Goal: Task Accomplishment & Management: Complete application form

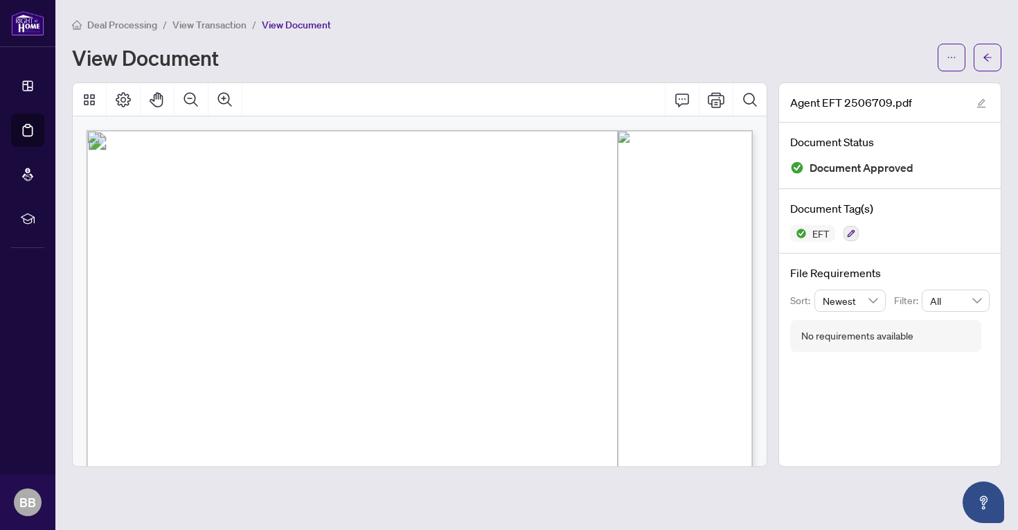
click at [233, 19] on span "View Transaction" at bounding box center [209, 25] width 74 height 12
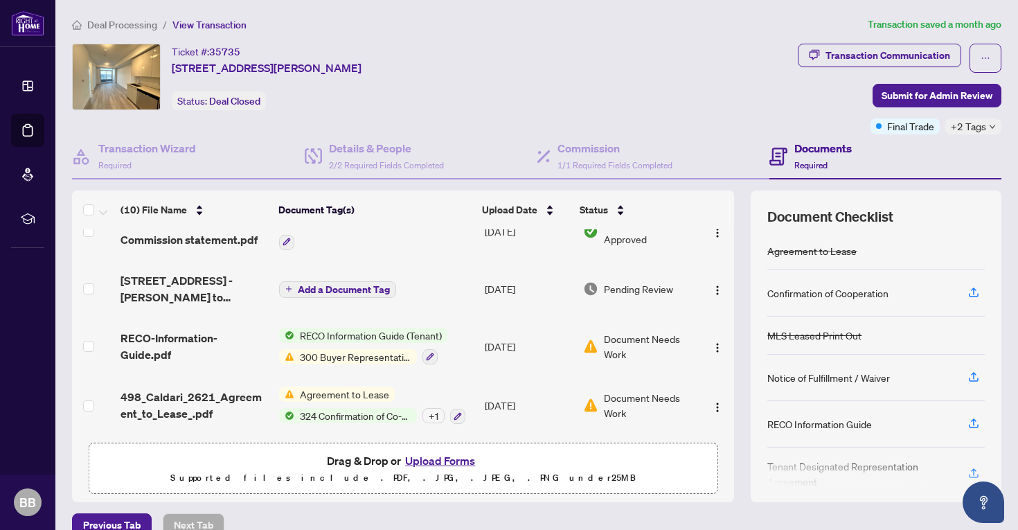
scroll to position [390, 0]
click at [111, 30] on span "Deal Processing" at bounding box center [122, 25] width 70 height 12
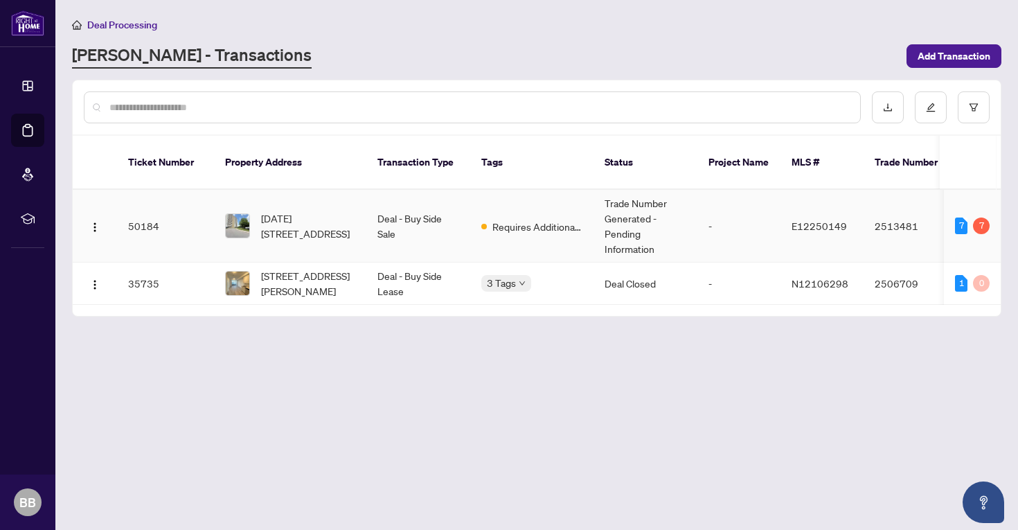
click at [193, 215] on td "50184" at bounding box center [165, 226] width 97 height 73
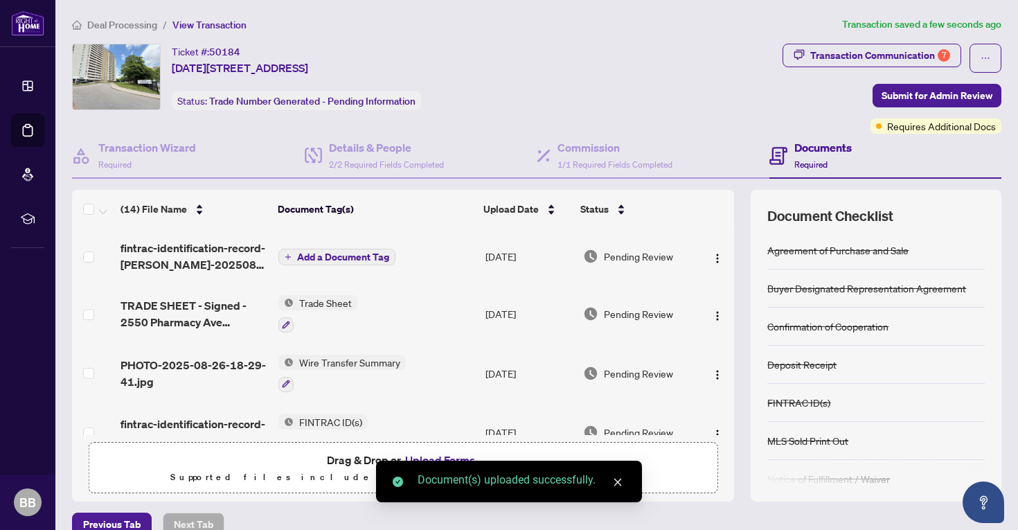
click at [319, 252] on span "Add a Document Tag" at bounding box center [343, 257] width 92 height 10
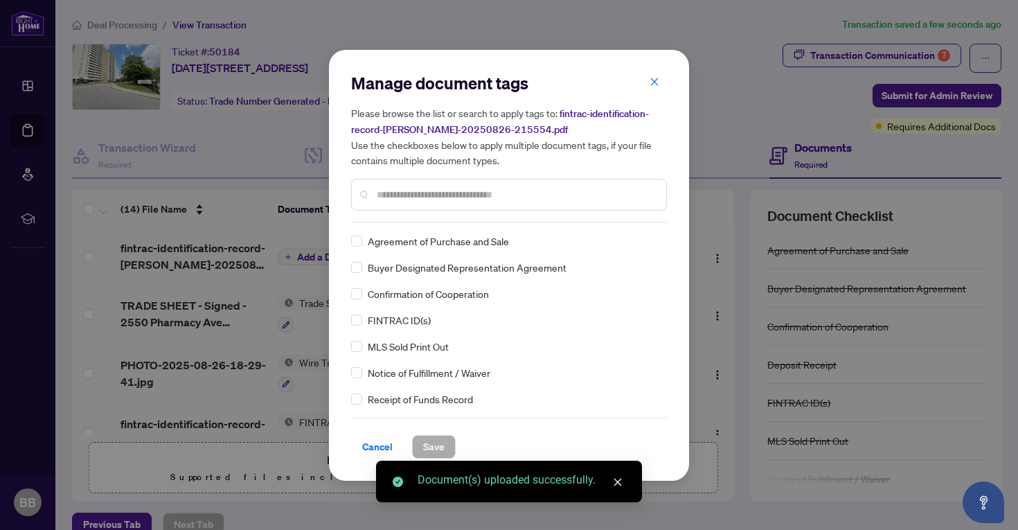
click at [424, 219] on div "Manage document tags Please browse the list or search to apply tags to: fintrac…" at bounding box center [509, 147] width 316 height 150
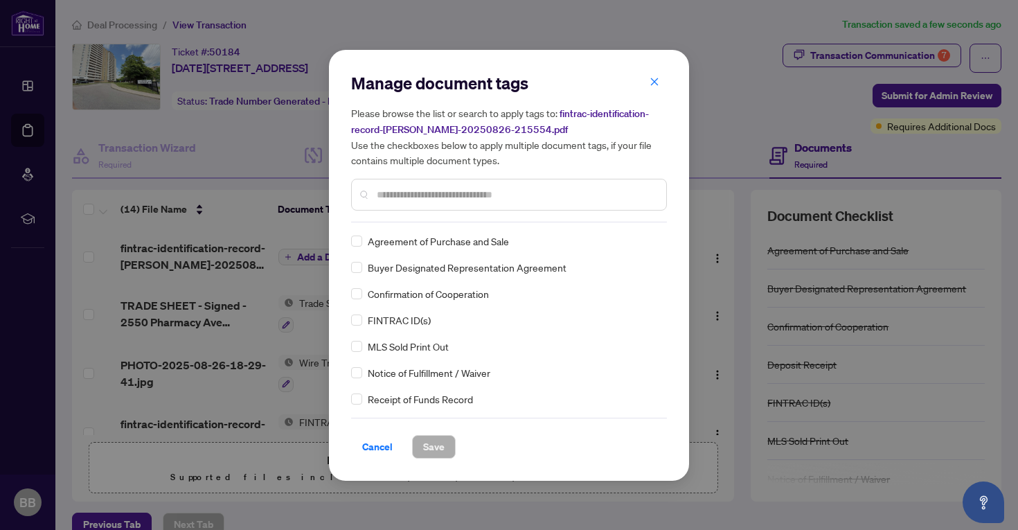
click at [420, 206] on div at bounding box center [509, 195] width 316 height 32
click at [420, 199] on input "text" at bounding box center [516, 194] width 278 height 15
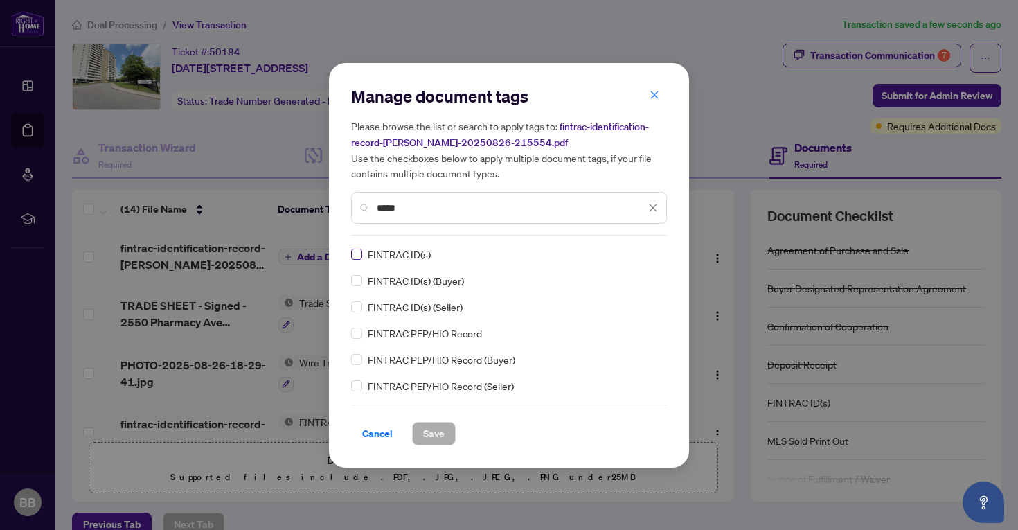
type input "*****"
click at [426, 438] on span "Save" at bounding box center [433, 433] width 21 height 22
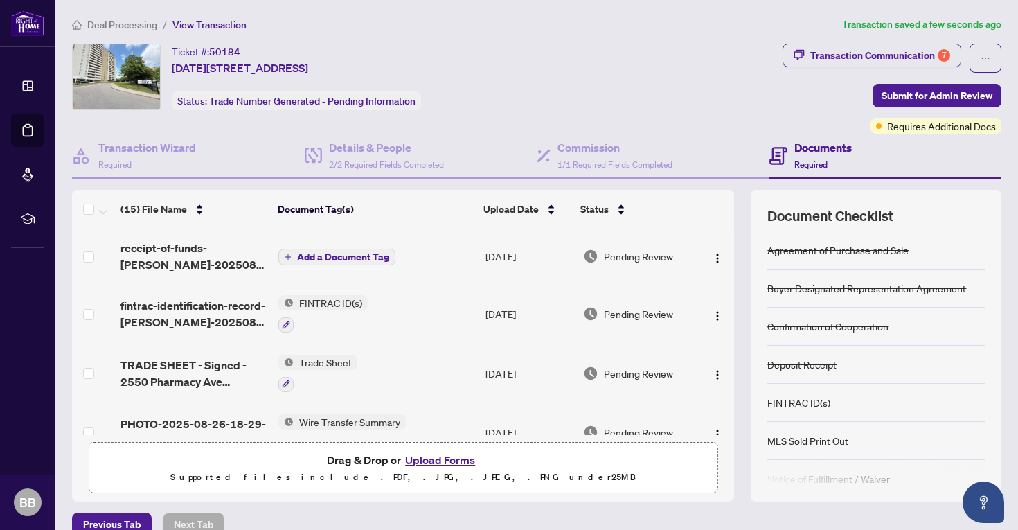
click at [318, 260] on span "Add a Document Tag" at bounding box center [343, 257] width 92 height 10
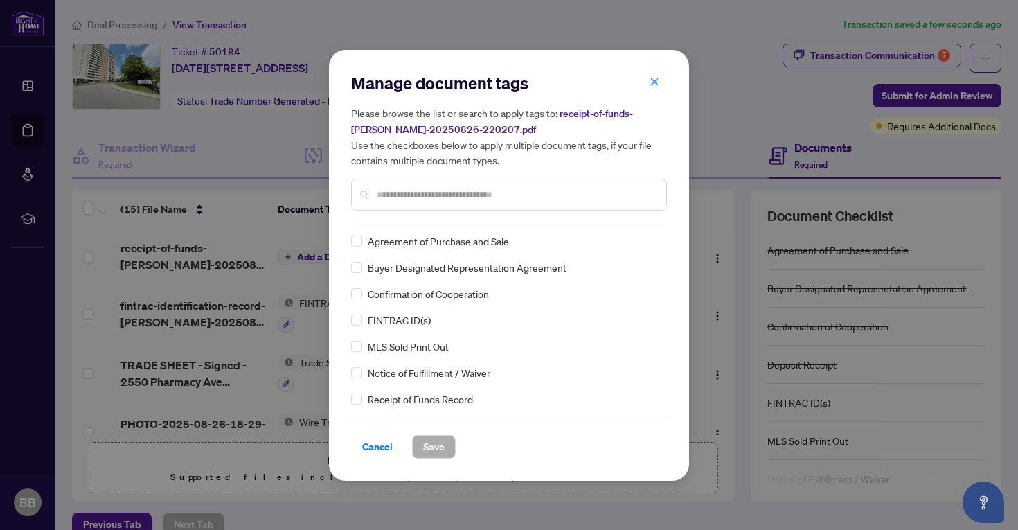
click at [435, 202] on div at bounding box center [509, 195] width 316 height 32
click at [446, 452] on button "Save" at bounding box center [434, 447] width 44 height 24
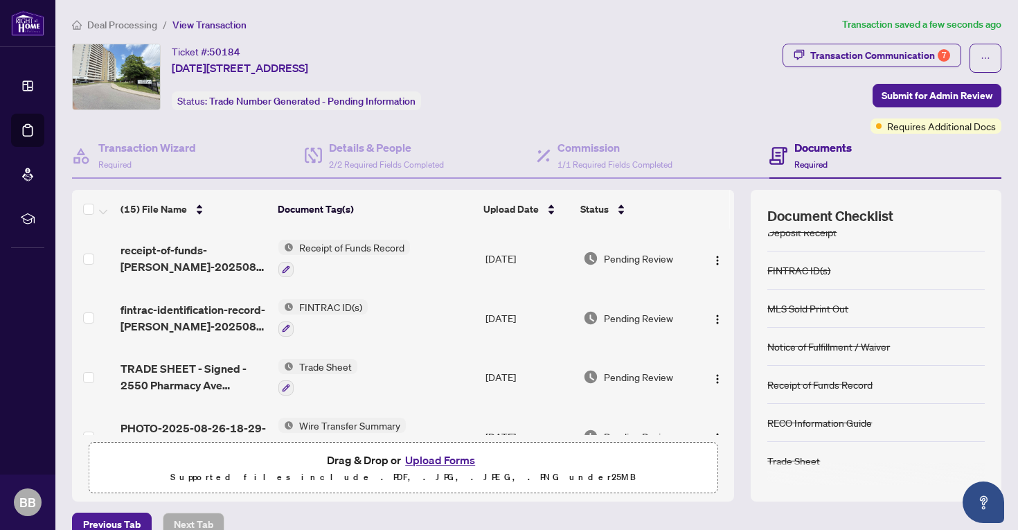
scroll to position [0, 0]
click at [893, 50] on div "Transaction Communication 7" at bounding box center [880, 55] width 140 height 22
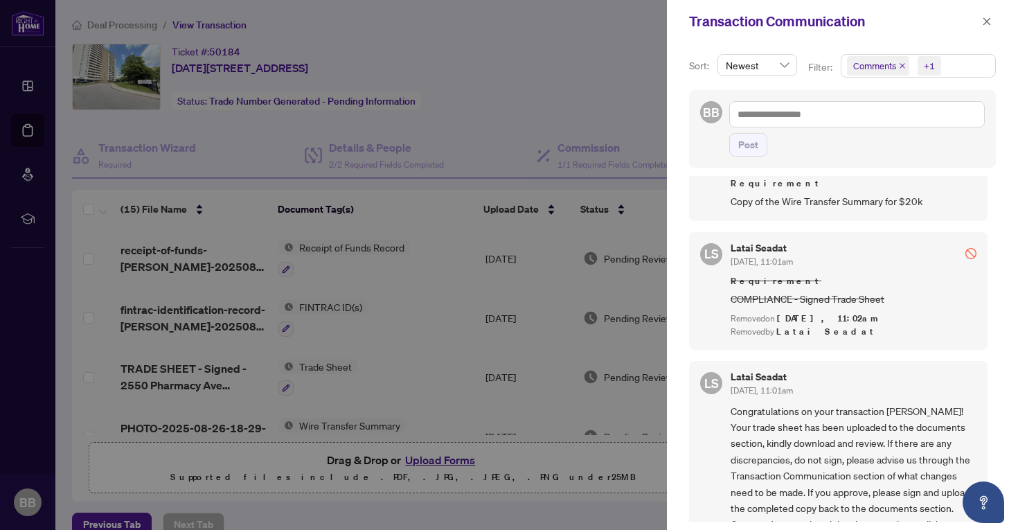
scroll to position [683, 0]
click at [991, 15] on span "button" at bounding box center [987, 21] width 10 height 22
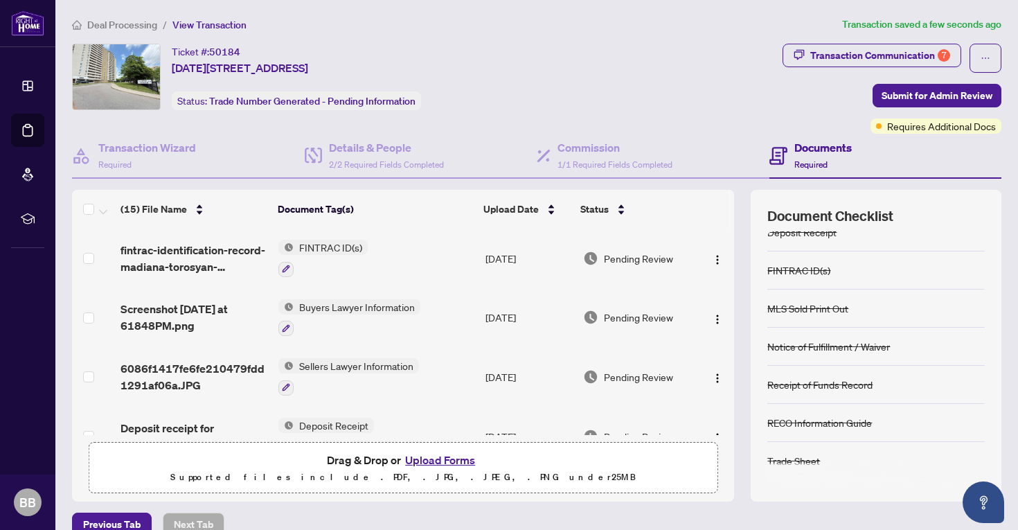
scroll to position [349, 0]
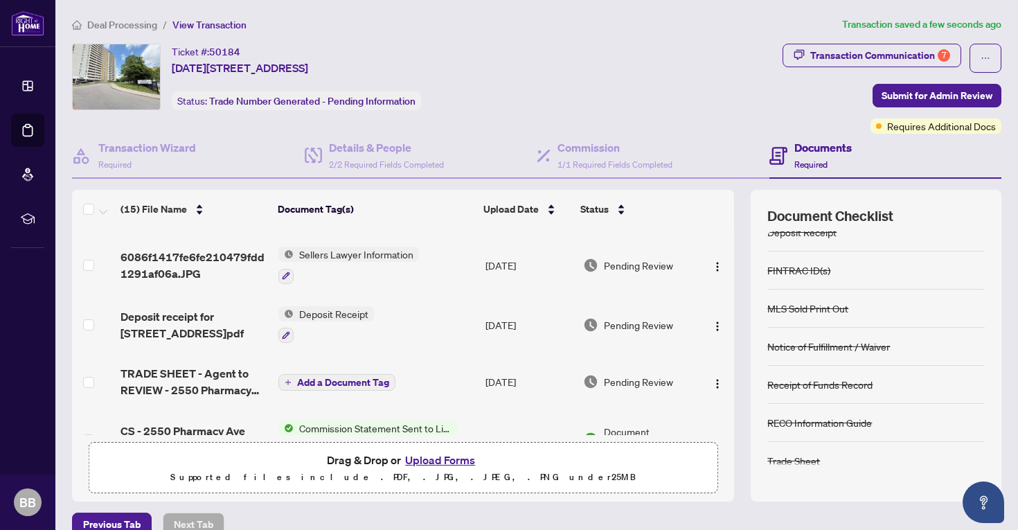
click at [307, 313] on span "Deposit Receipt" at bounding box center [334, 313] width 80 height 15
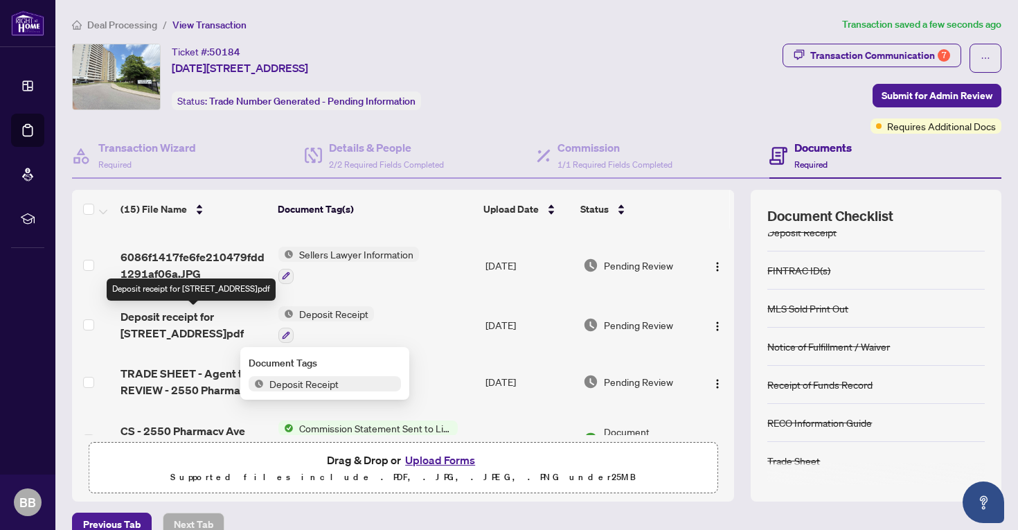
click at [212, 324] on span "Deposit receipt for [STREET_ADDRESS]pdf" at bounding box center [193, 324] width 147 height 33
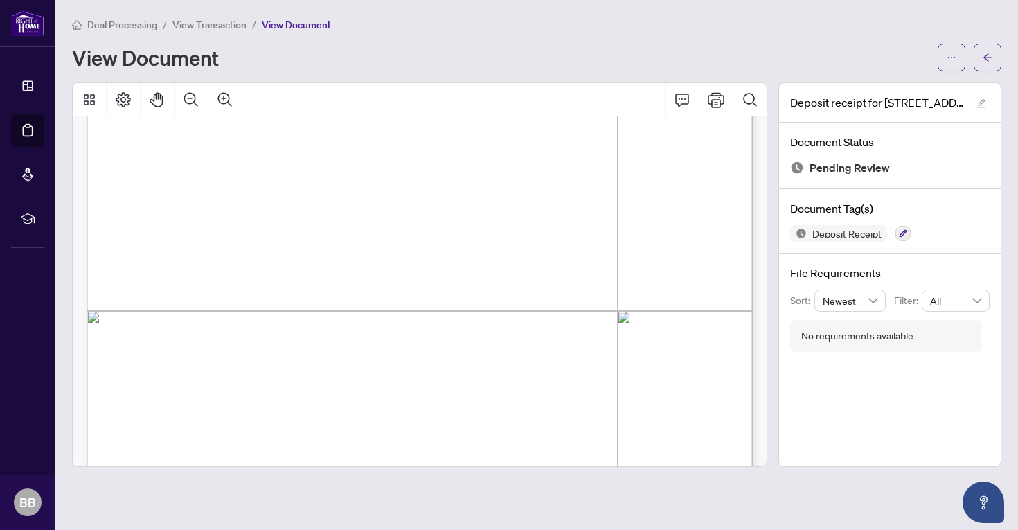
scroll to position [359, 0]
click at [199, 22] on span "View Transaction" at bounding box center [209, 25] width 74 height 12
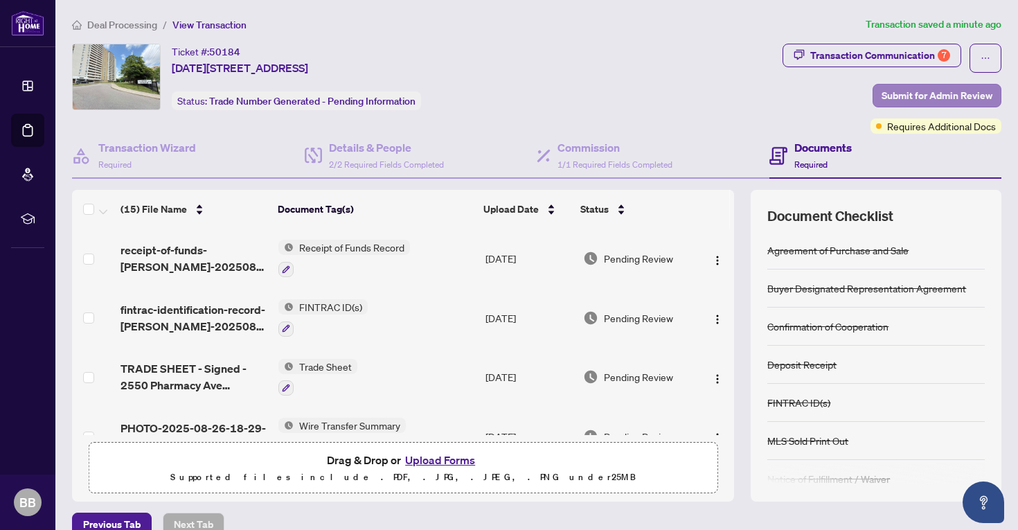
click at [901, 87] on span "Submit for Admin Review" at bounding box center [936, 95] width 111 height 22
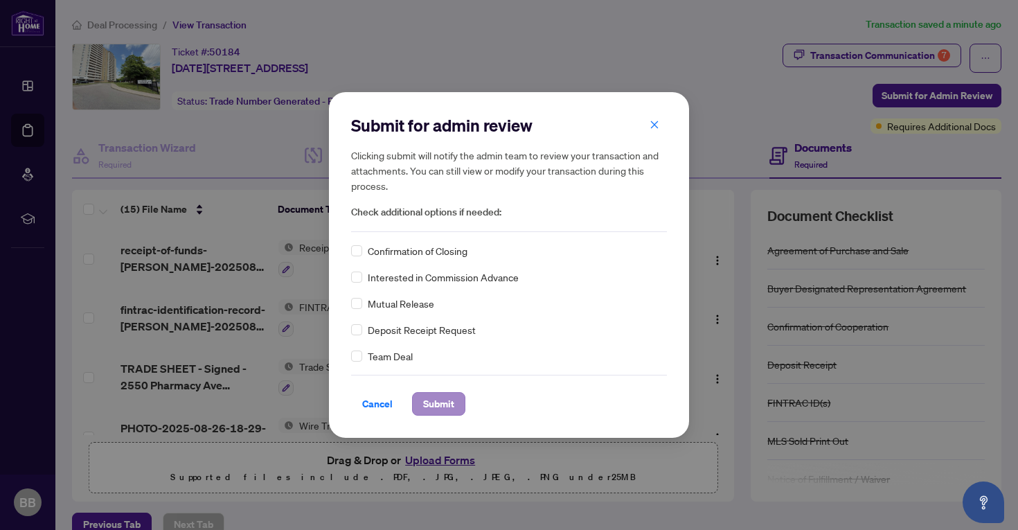
click at [424, 405] on span "Submit" at bounding box center [438, 404] width 31 height 22
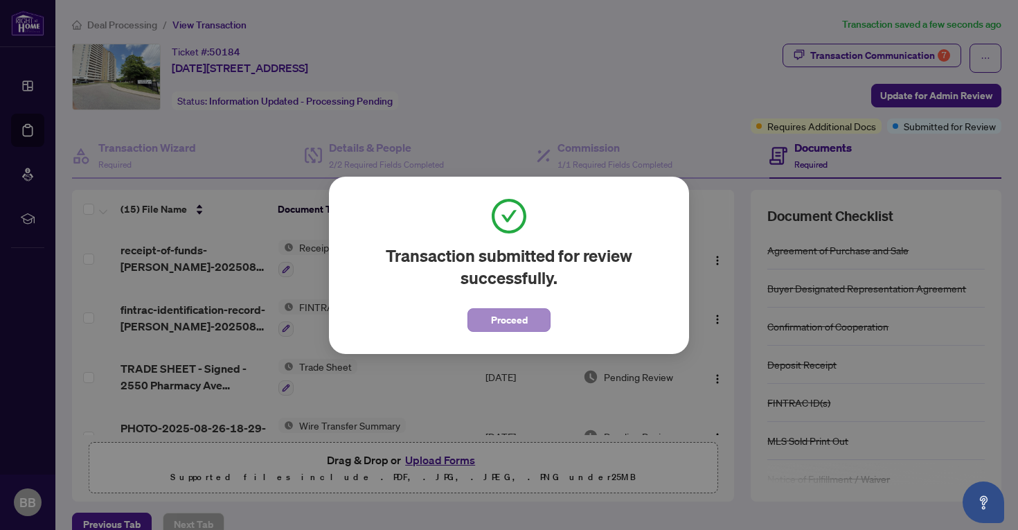
click at [512, 309] on span "Proceed" at bounding box center [509, 320] width 37 height 22
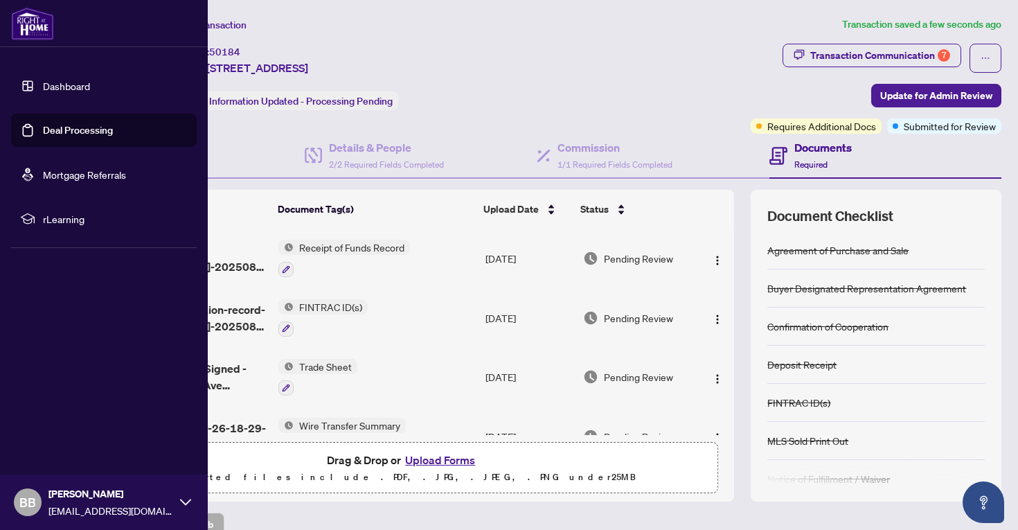
click at [43, 92] on link "Dashboard" at bounding box center [66, 86] width 47 height 12
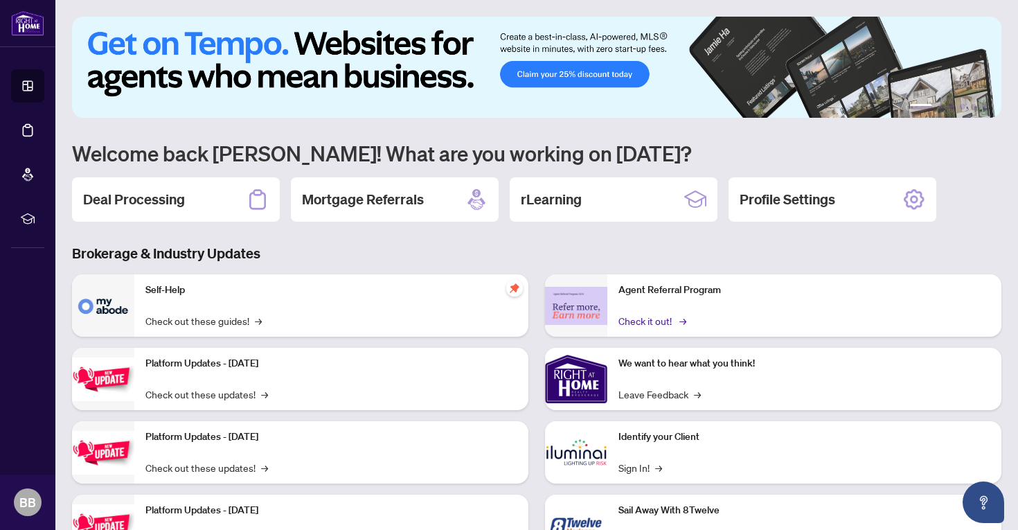
click at [633, 328] on link "Check it out! →" at bounding box center [651, 320] width 66 height 15
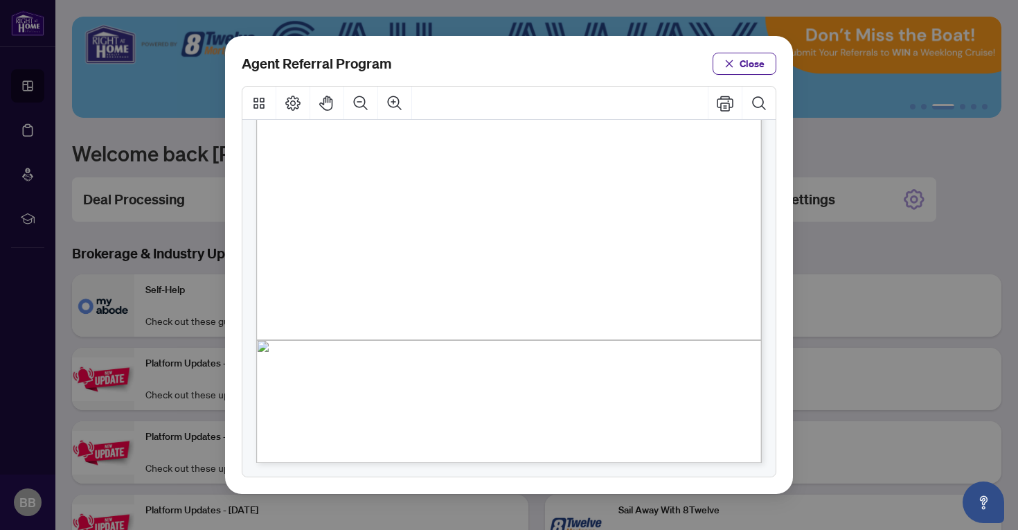
scroll to position [325, 0]
click at [755, 63] on span "Close" at bounding box center [751, 64] width 25 height 22
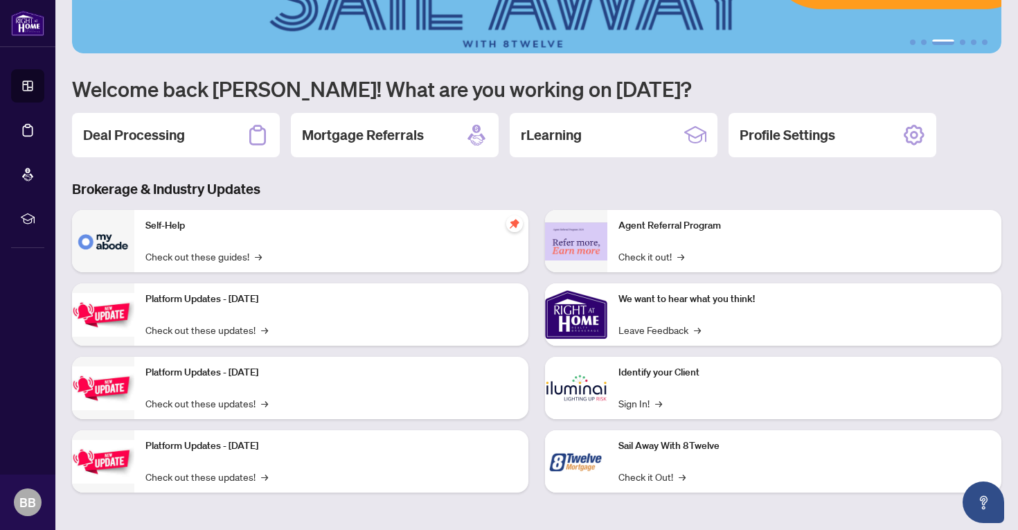
scroll to position [64, 0]
click at [665, 480] on link "Check it Out! →" at bounding box center [651, 476] width 67 height 15
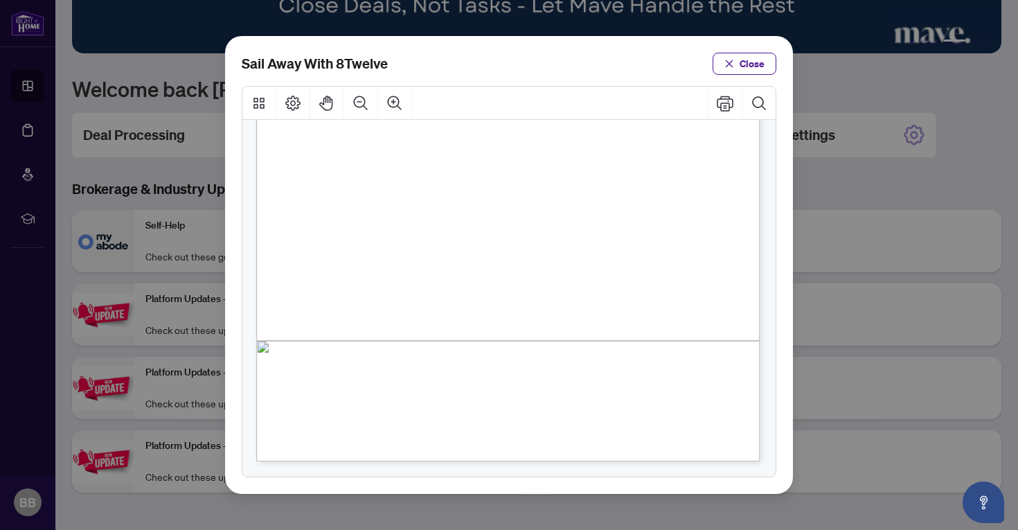
scroll to position [324, 0]
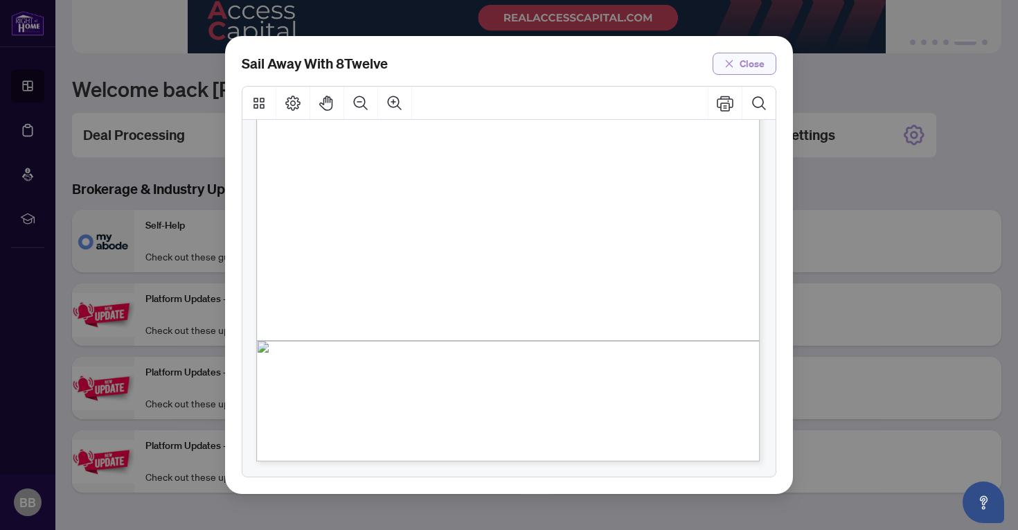
click at [772, 62] on button "Close" at bounding box center [744, 64] width 64 height 22
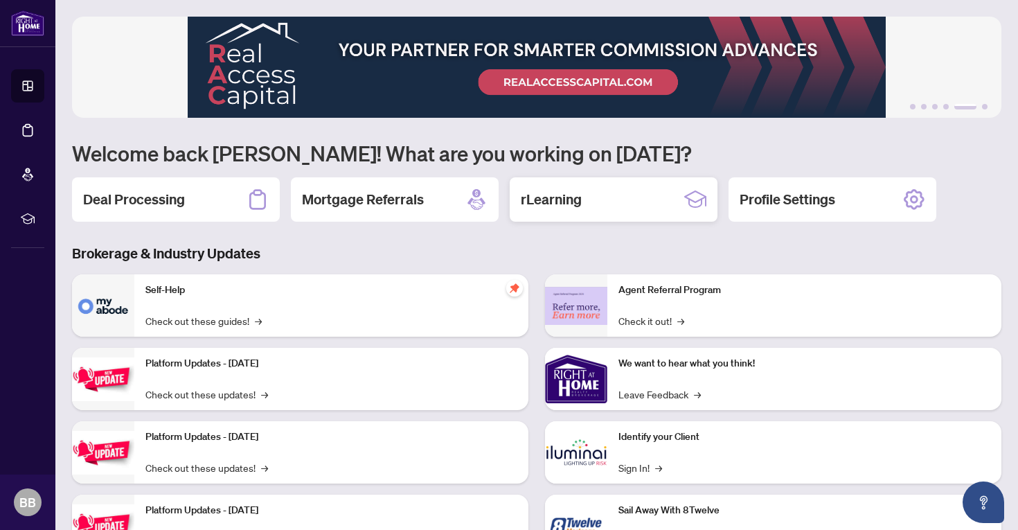
scroll to position [0, 0]
click at [385, 187] on div "Mortgage Referrals" at bounding box center [395, 199] width 208 height 44
